Goal: Task Accomplishment & Management: Use online tool/utility

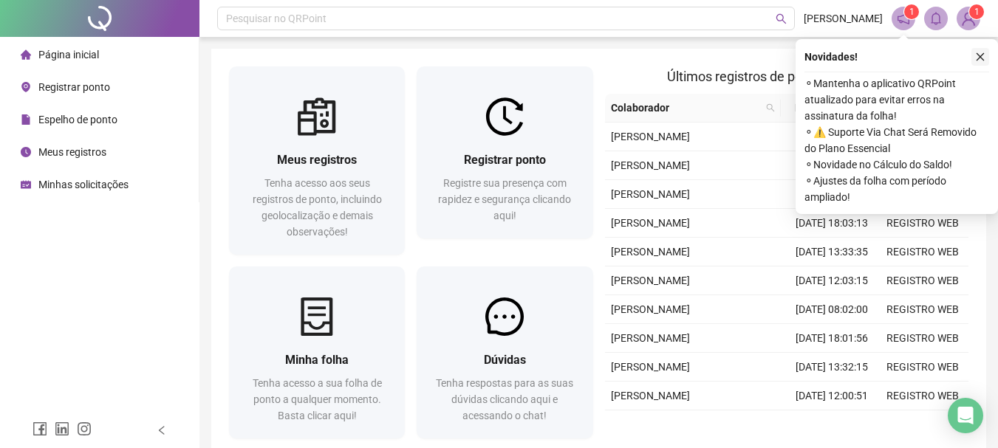
click at [980, 58] on icon "close" at bounding box center [980, 57] width 10 height 10
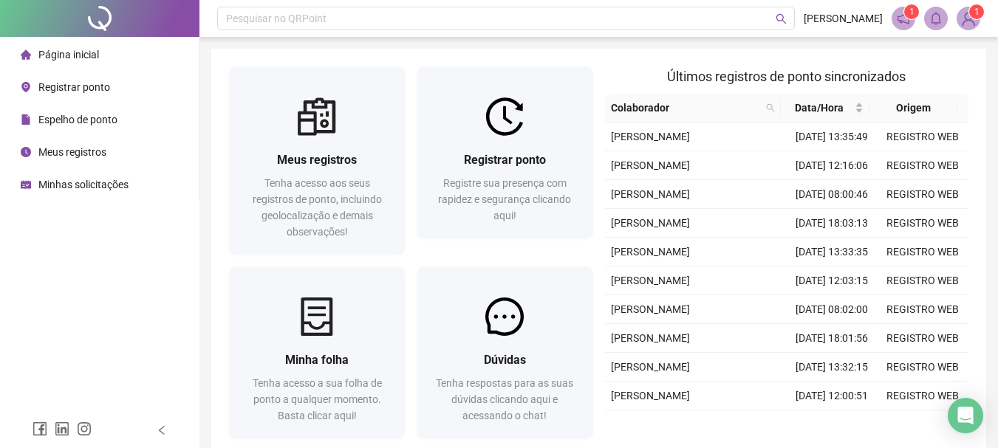
click at [63, 83] on span "Registrar ponto" at bounding box center [74, 87] width 72 height 12
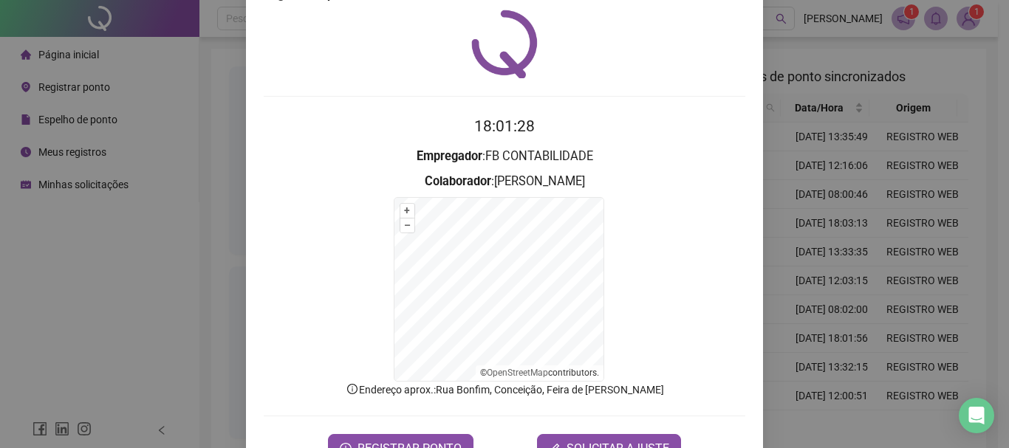
scroll to position [92, 0]
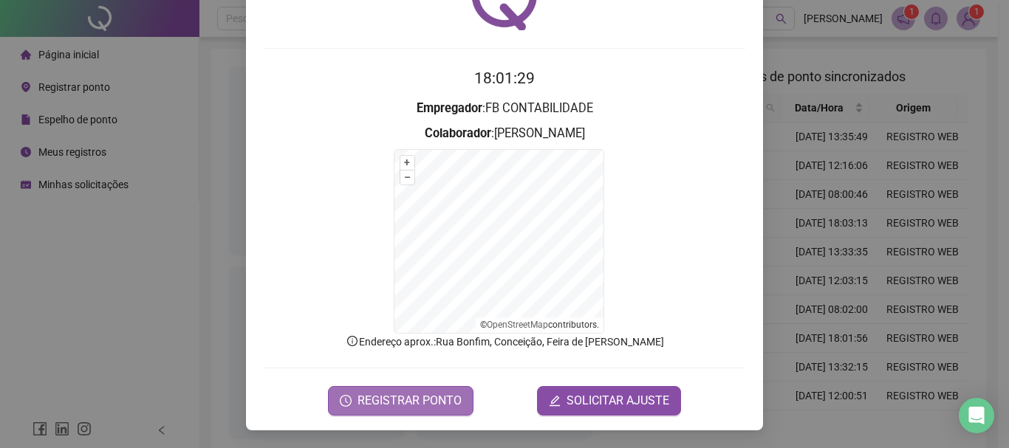
click at [406, 403] on span "REGISTRAR PONTO" at bounding box center [410, 401] width 104 height 18
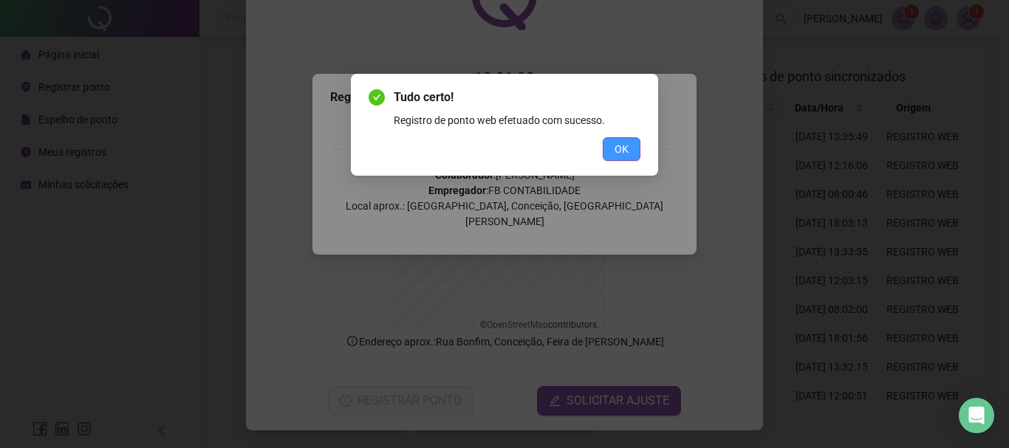
click at [621, 144] on span "OK" at bounding box center [622, 149] width 14 height 16
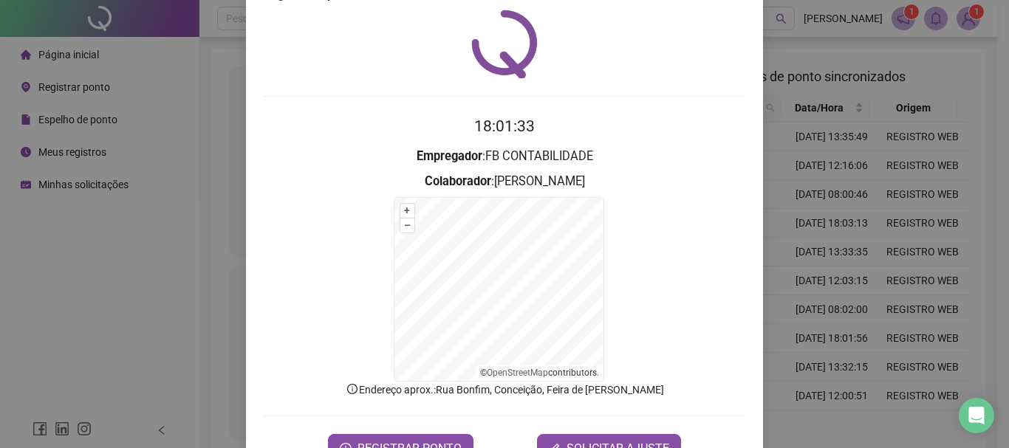
scroll to position [18, 0]
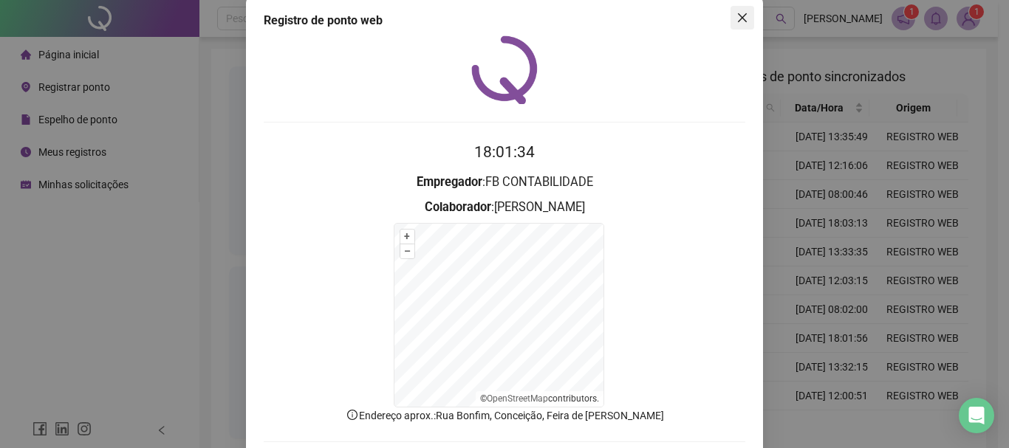
click at [736, 27] on button "Close" at bounding box center [743, 18] width 24 height 24
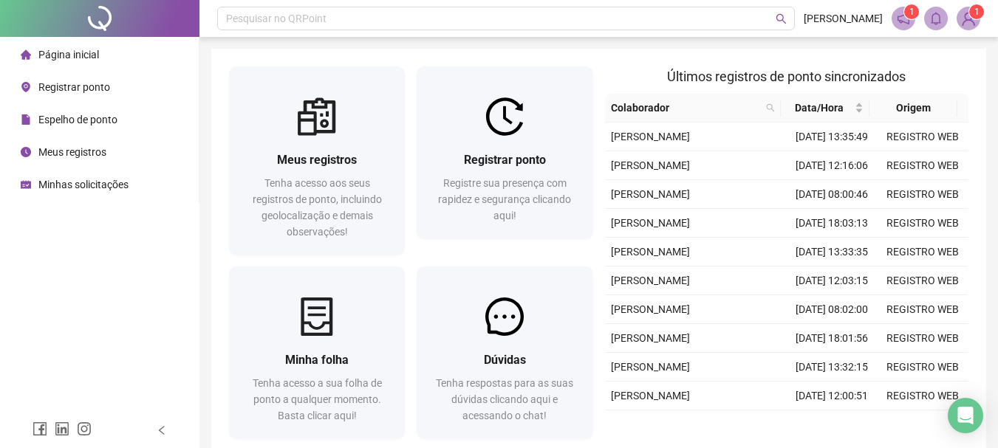
click at [79, 153] on span "Meus registros" at bounding box center [72, 152] width 68 height 12
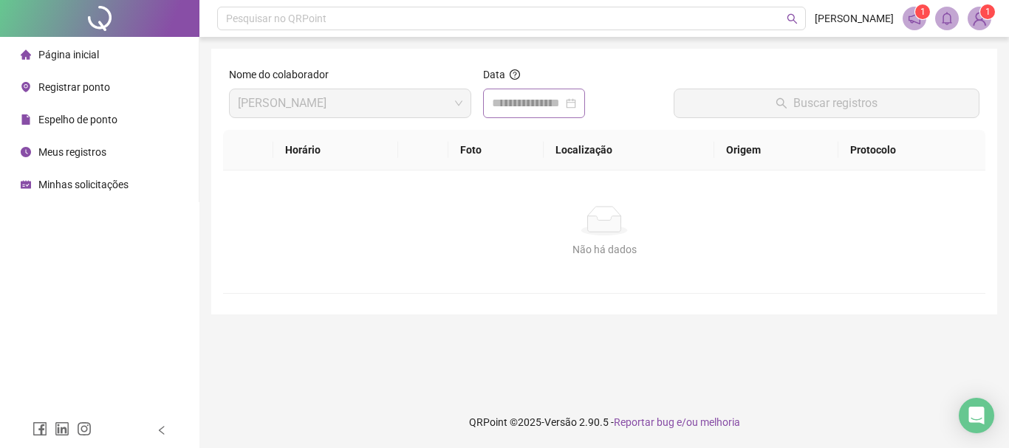
click at [576, 109] on div at bounding box center [534, 104] width 84 height 18
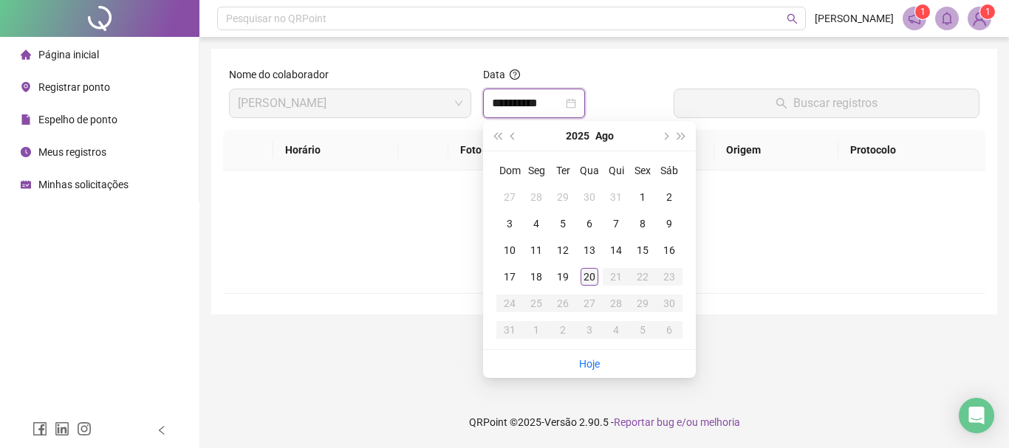
type input "**********"
click at [588, 275] on div "20" at bounding box center [590, 277] width 18 height 18
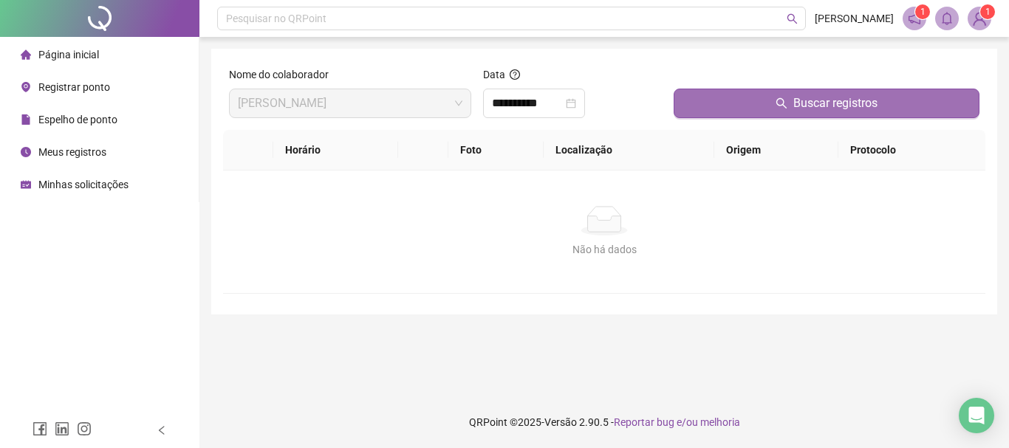
click at [854, 109] on span "Buscar registros" at bounding box center [836, 104] width 84 height 18
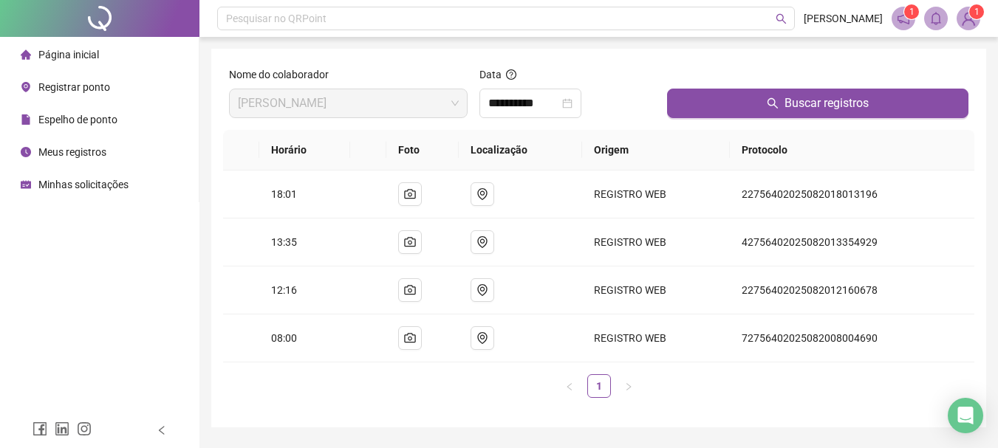
click at [961, 19] on img at bounding box center [969, 18] width 22 height 22
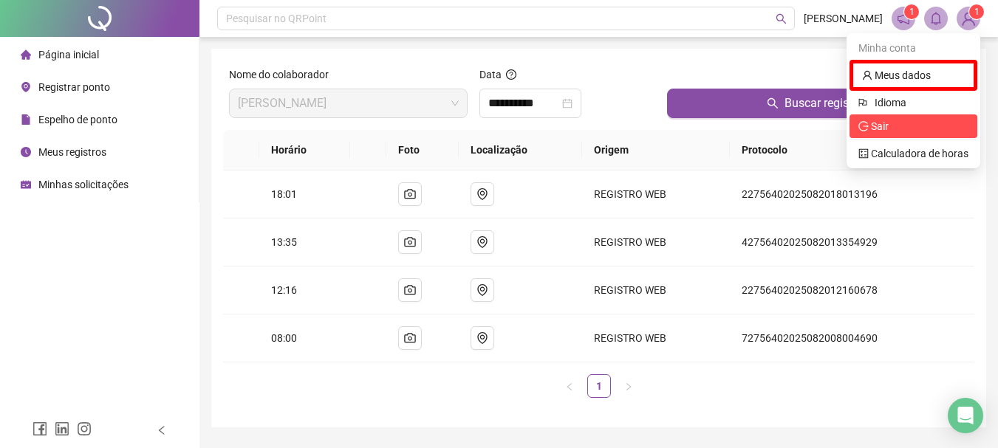
click at [915, 125] on span "Sair" at bounding box center [914, 126] width 110 height 16
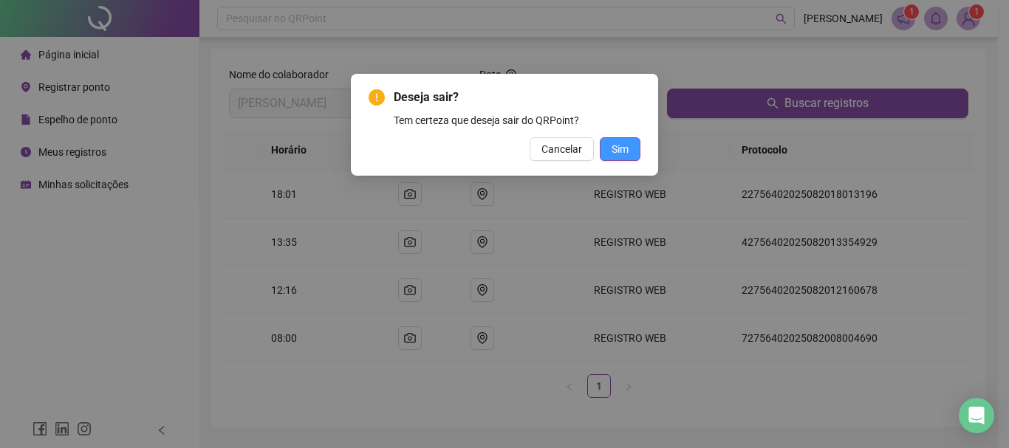
click at [624, 149] on span "Sim" at bounding box center [620, 149] width 17 height 16
